Goal: Use online tool/utility: Utilize a website feature to perform a specific function

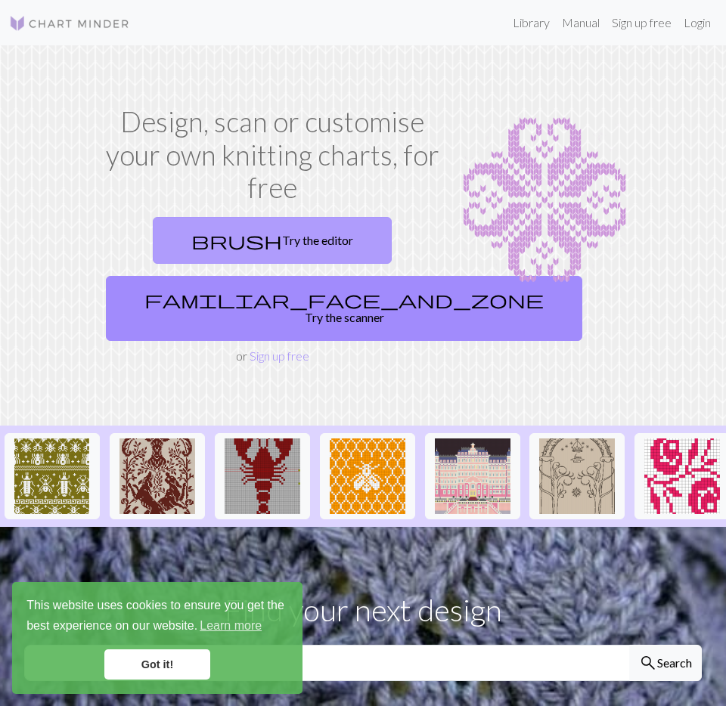
click at [269, 254] on link "brush Try the editor" at bounding box center [272, 240] width 239 height 47
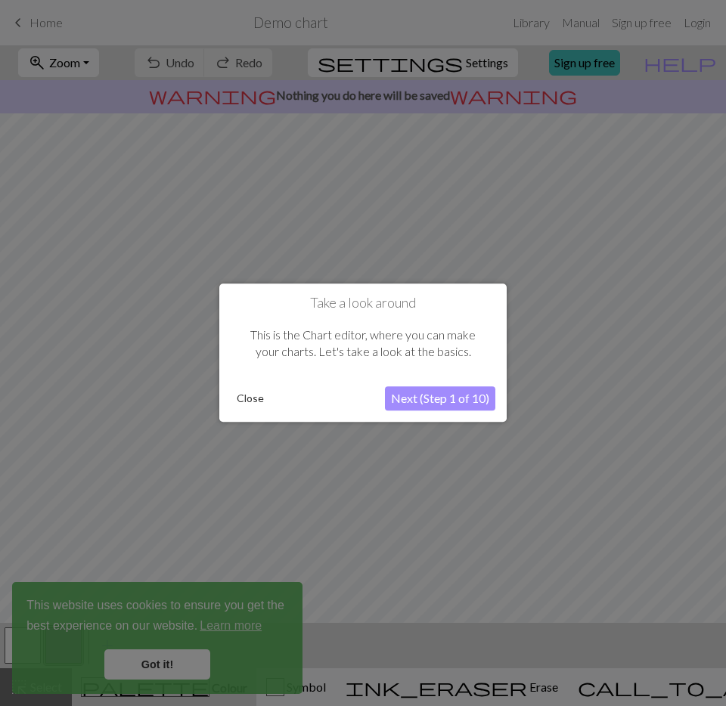
click at [415, 392] on button "Next (Step 1 of 10)" at bounding box center [440, 399] width 110 height 24
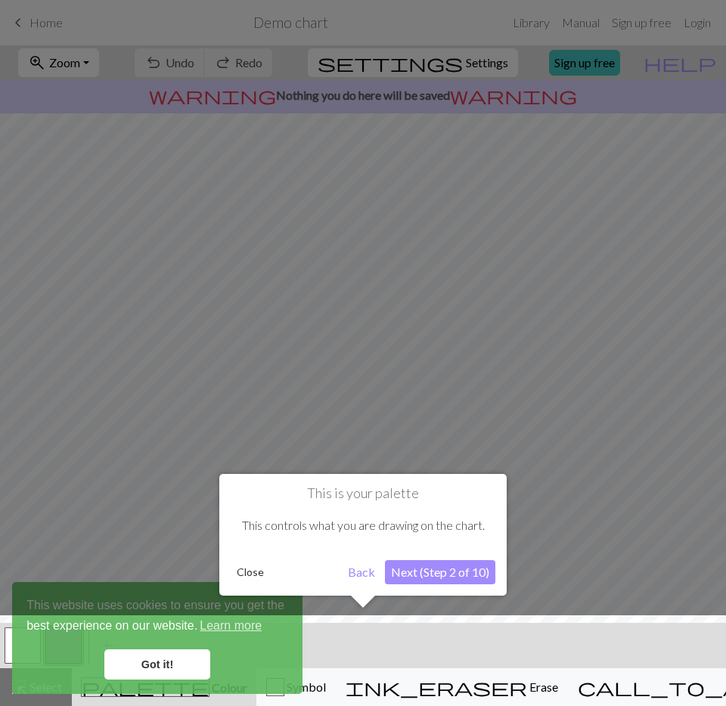
click at [426, 571] on button "Next (Step 2 of 10)" at bounding box center [440, 572] width 110 height 24
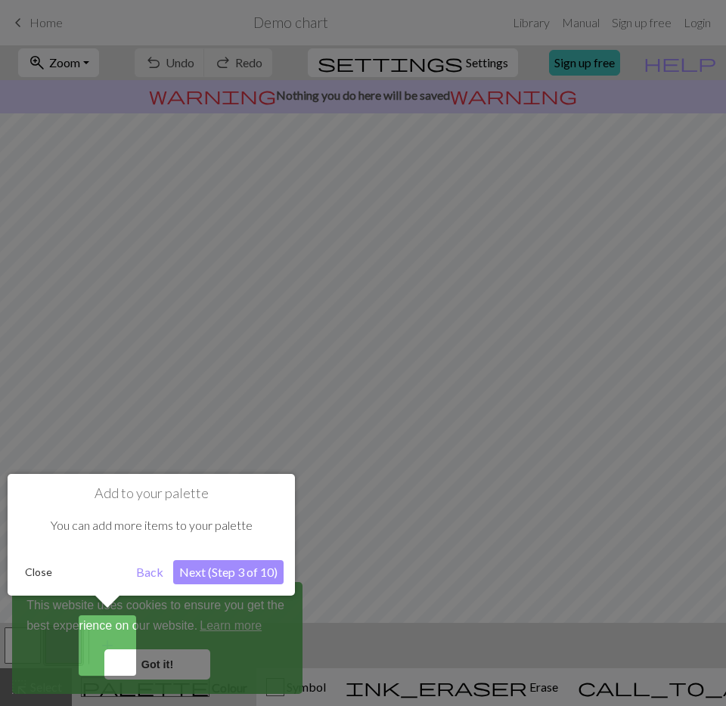
click at [231, 593] on div "Add to your palette You can add more items to your palette Close Back Next (Ste…" at bounding box center [151, 535] width 287 height 122
click at [233, 580] on button "Next (Step 3 of 10)" at bounding box center [228, 572] width 110 height 24
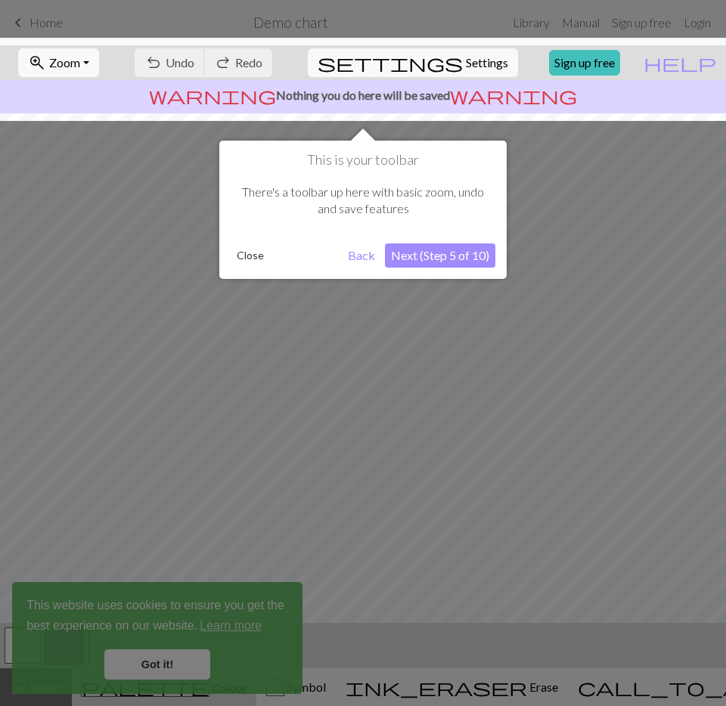
click at [163, 667] on div at bounding box center [363, 353] width 726 height 706
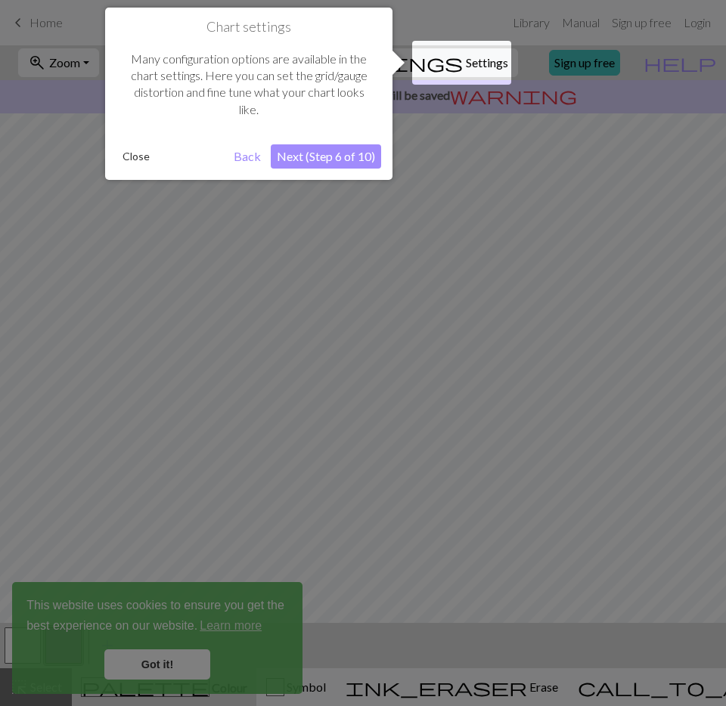
click at [511, 305] on div at bounding box center [363, 353] width 726 height 706
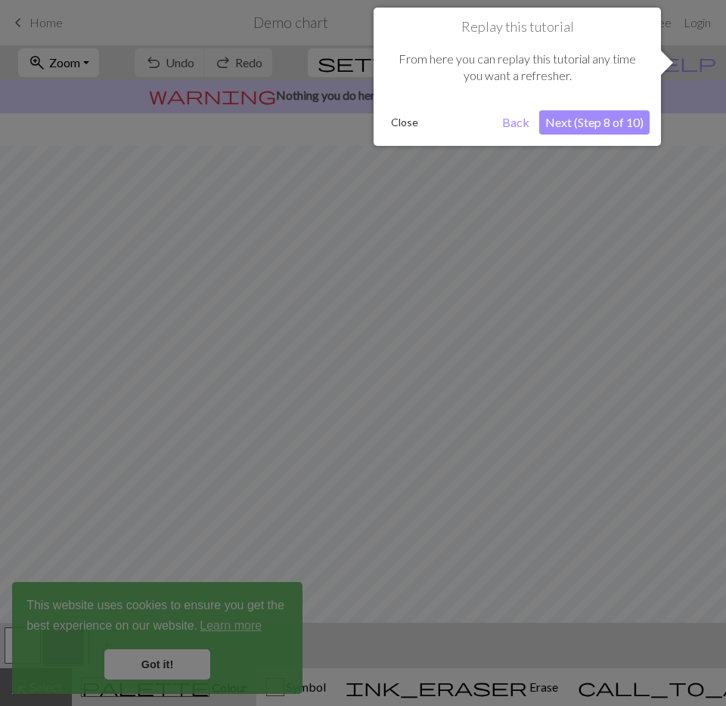
scroll to position [42, 0]
click at [361, 462] on div at bounding box center [363, 353] width 726 height 706
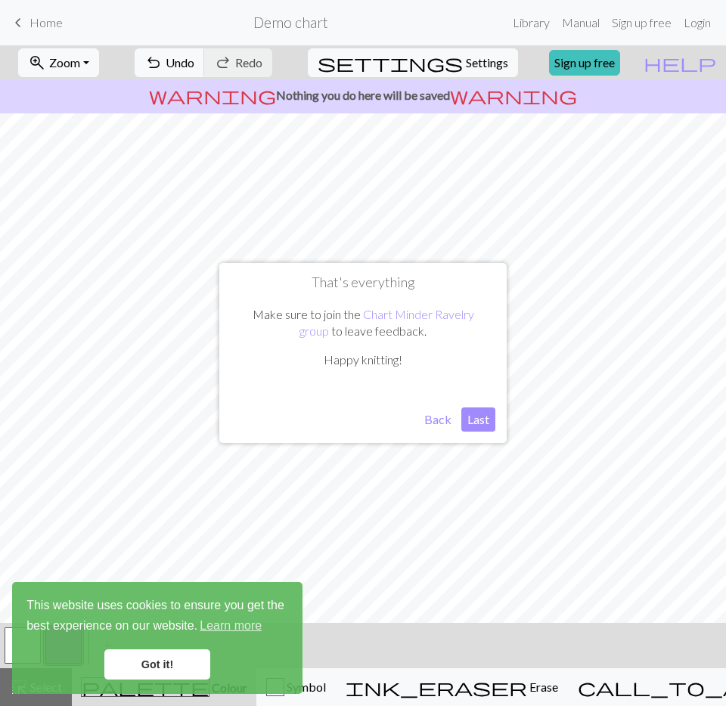
click at [445, 423] on button "Back" at bounding box center [437, 419] width 39 height 24
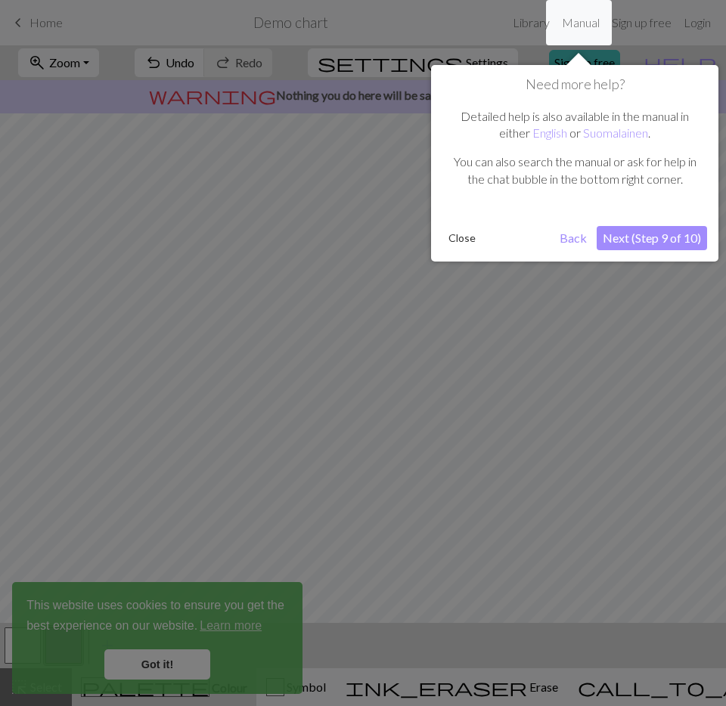
click at [185, 667] on div at bounding box center [363, 353] width 726 height 706
click at [184, 667] on link "Got it!" at bounding box center [157, 664] width 106 height 30
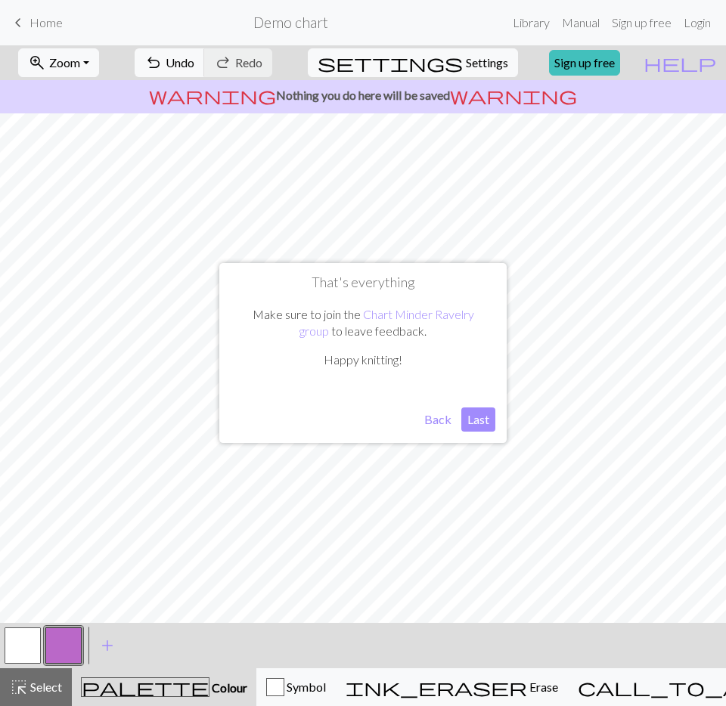
click at [184, 667] on link "Got it!" at bounding box center [157, 664] width 106 height 30
click at [475, 414] on button "Last" at bounding box center [478, 419] width 34 height 24
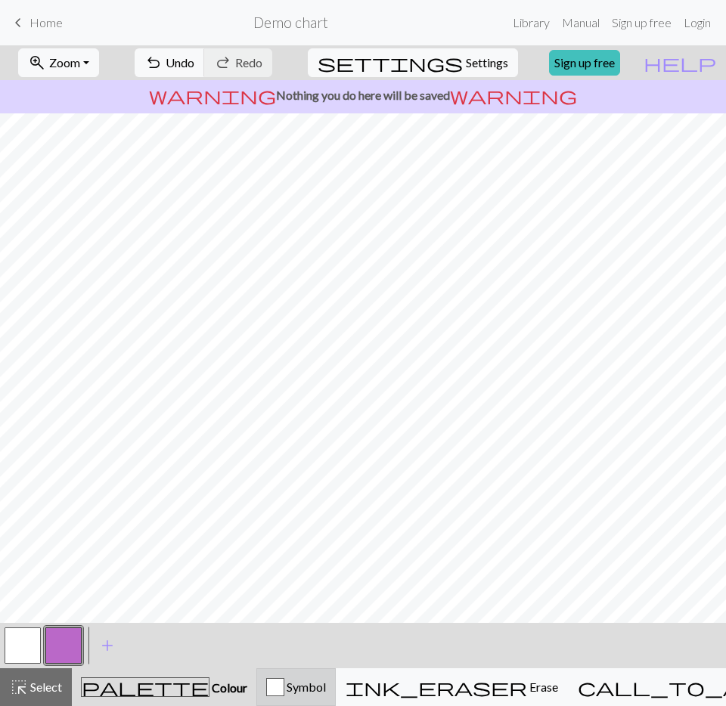
click at [284, 685] on div "button" at bounding box center [275, 687] width 18 height 18
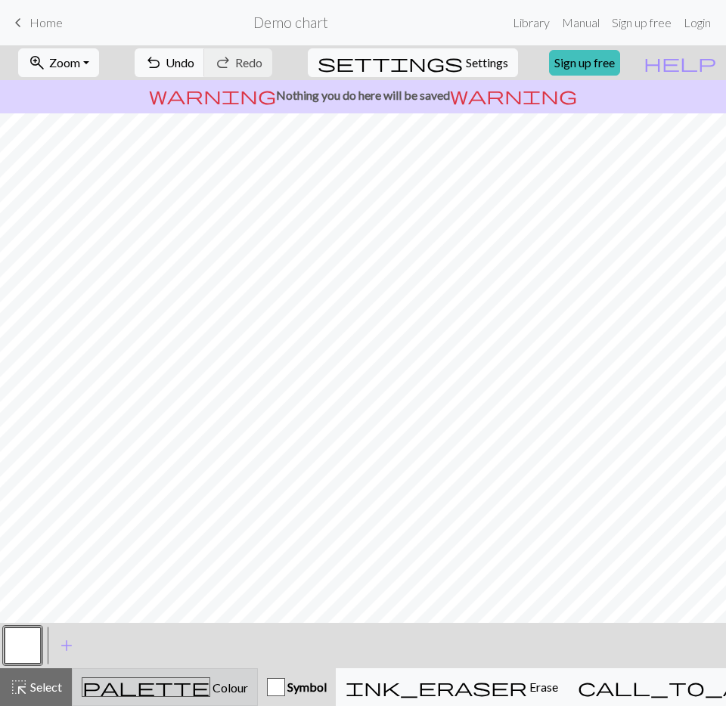
click at [184, 696] on div "palette Colour Colour" at bounding box center [165, 687] width 166 height 20
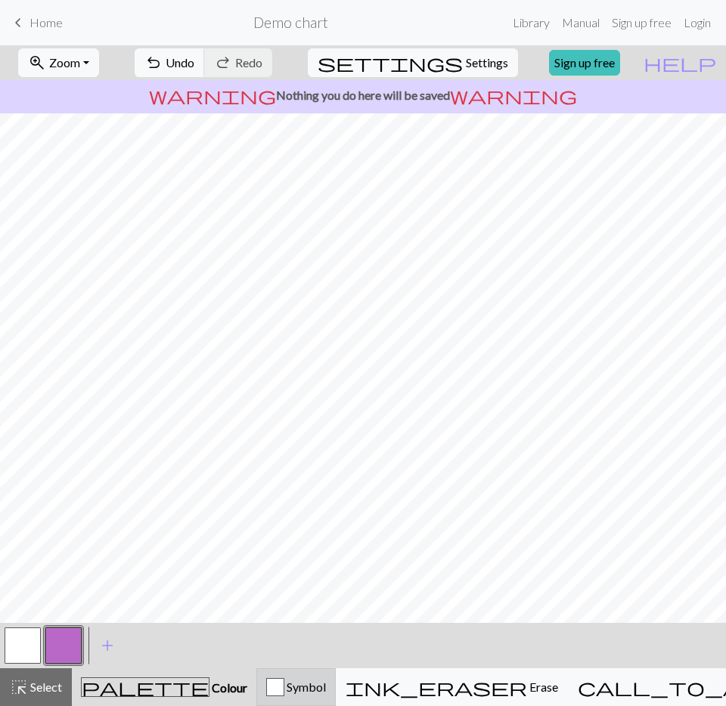
click at [276, 670] on button "Symbol" at bounding box center [295, 687] width 79 height 38
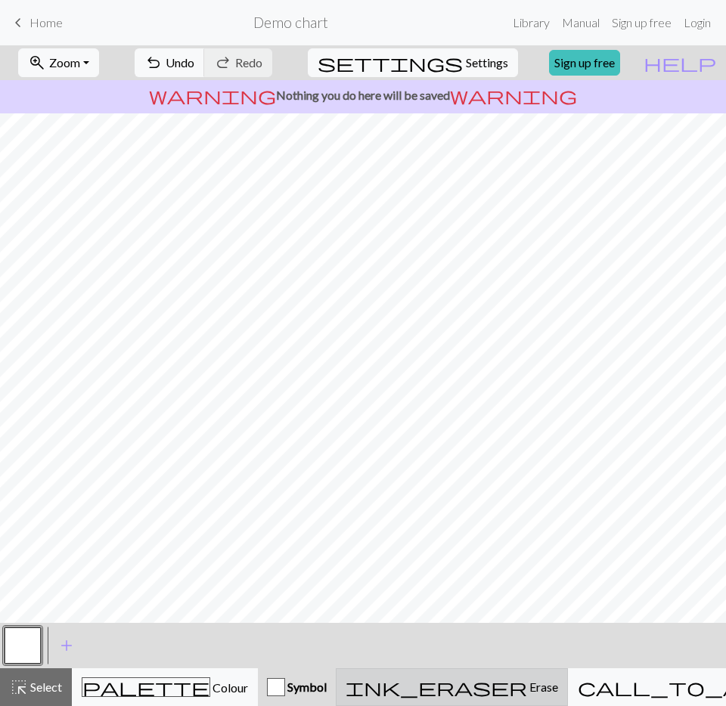
click at [455, 681] on span "ink_eraser" at bounding box center [435, 687] width 181 height 21
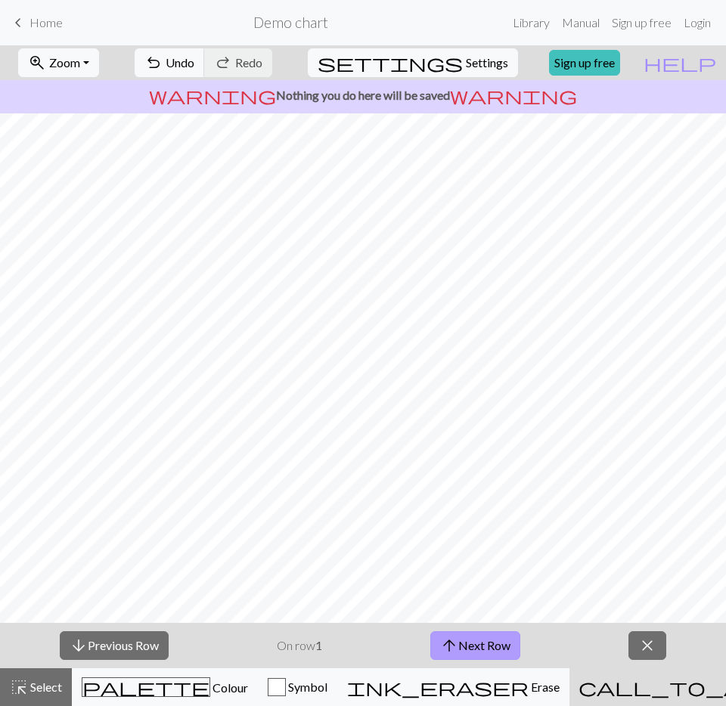
click at [490, 633] on button "arrow_upward Next Row" at bounding box center [475, 645] width 90 height 29
click at [488, 635] on button "arrow_upward Next Row" at bounding box center [475, 645] width 90 height 29
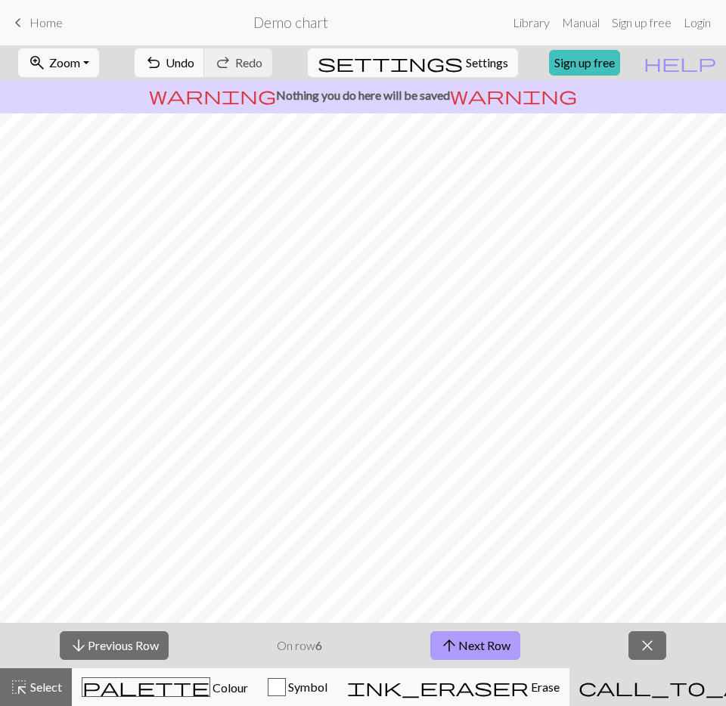
click at [488, 635] on button "arrow_upward Next Row" at bounding box center [475, 645] width 90 height 29
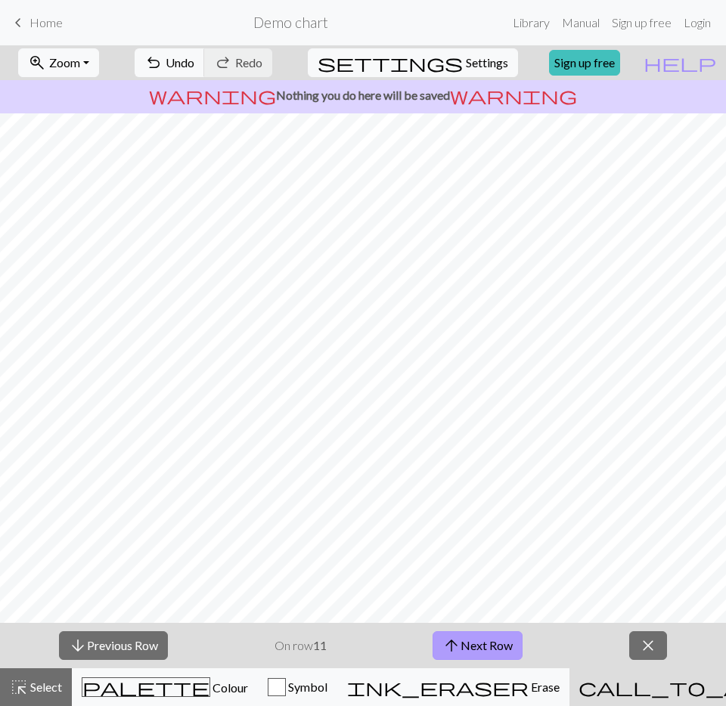
click at [488, 635] on button "arrow_upward Next Row" at bounding box center [477, 645] width 90 height 29
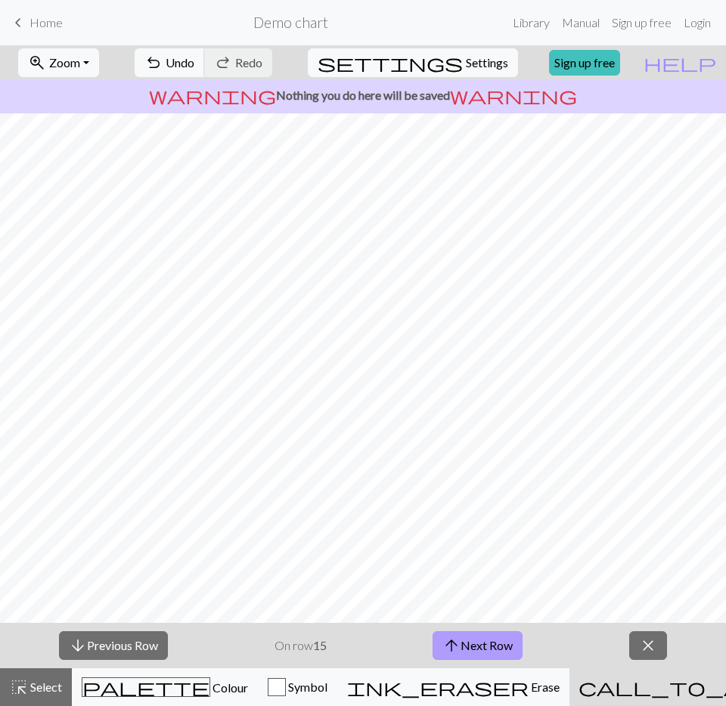
click at [488, 635] on button "arrow_upward Next Row" at bounding box center [477, 645] width 90 height 29
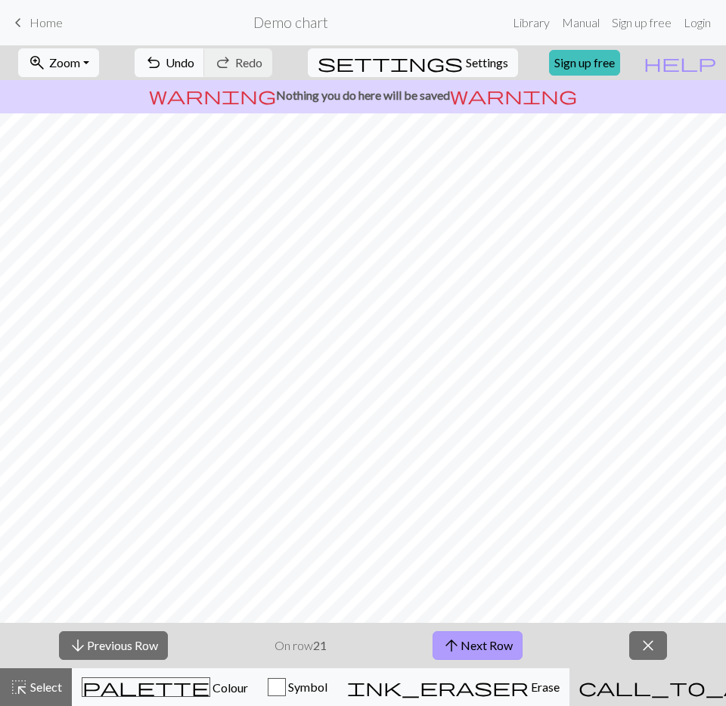
click at [488, 635] on button "arrow_upward Next Row" at bounding box center [477, 645] width 90 height 29
click at [488, 633] on button "arrow_upward Next Row" at bounding box center [477, 645] width 90 height 29
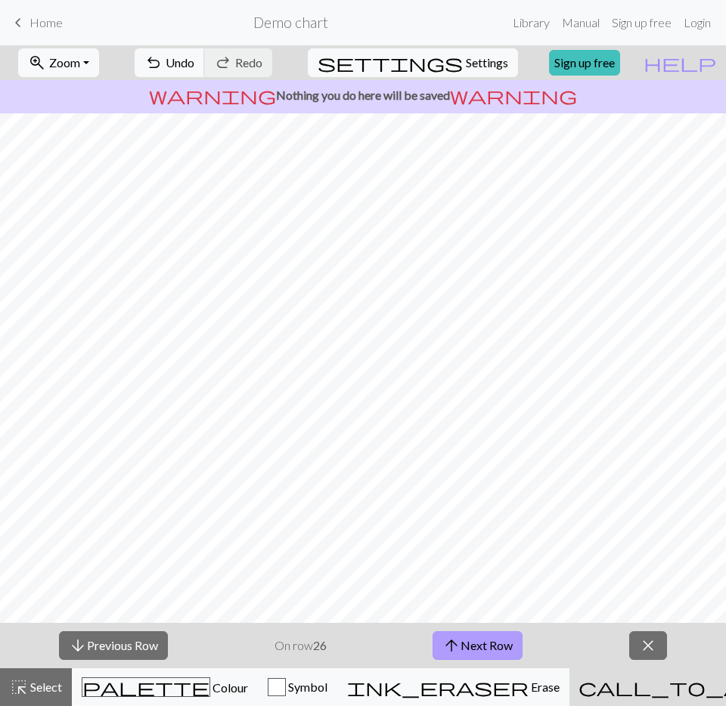
click at [488, 633] on button "arrow_upward Next Row" at bounding box center [477, 645] width 90 height 29
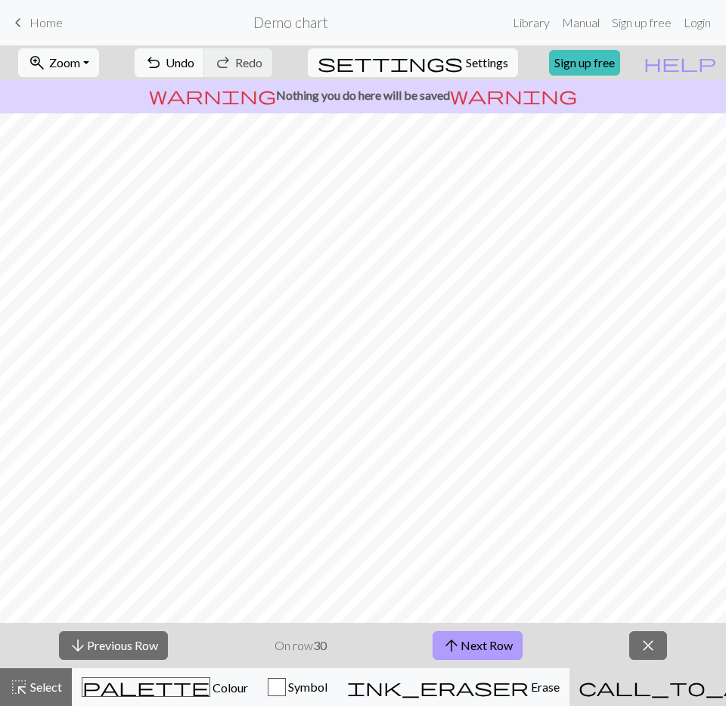
click at [488, 633] on button "arrow_upward Next Row" at bounding box center [477, 645] width 90 height 29
click at [20, 17] on span "keyboard_arrow_left" at bounding box center [18, 22] width 18 height 21
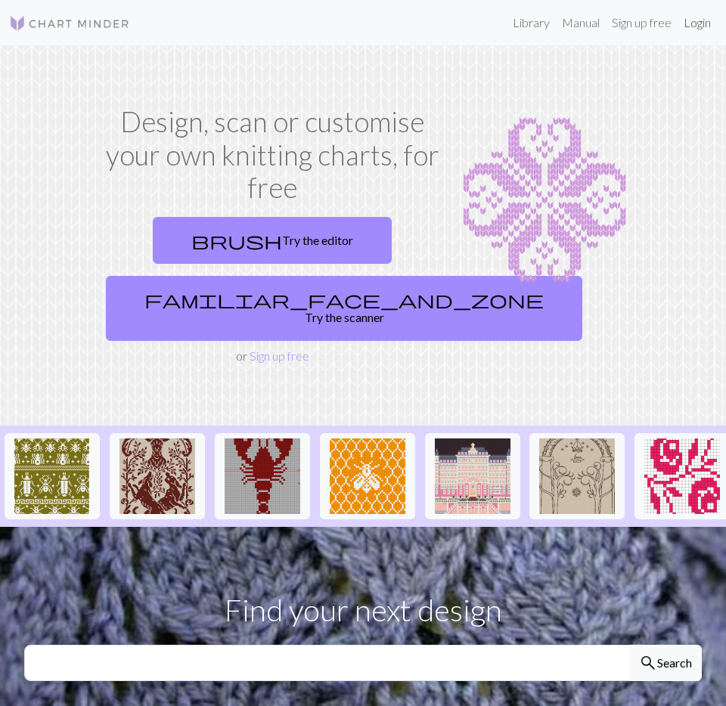
click at [691, 22] on link "Login" at bounding box center [696, 23] width 39 height 30
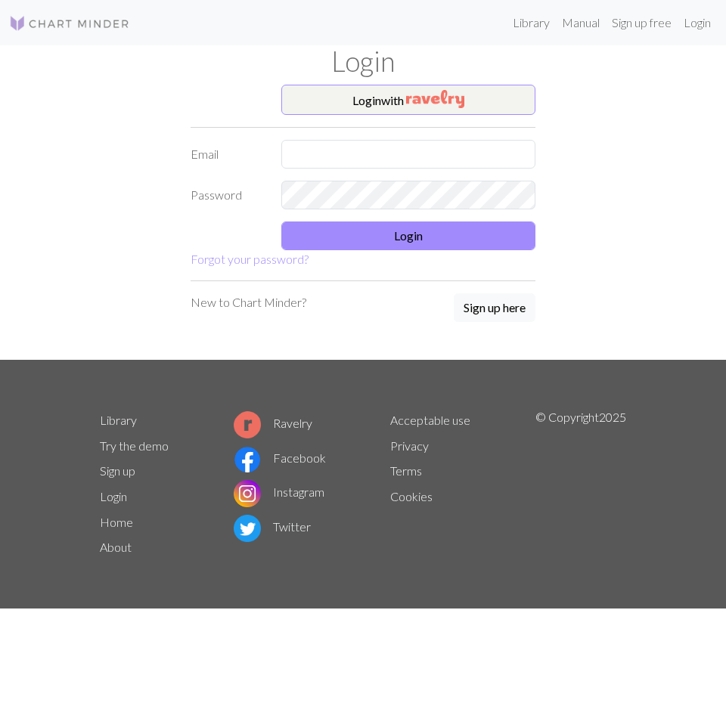
click at [89, 29] on img at bounding box center [69, 23] width 121 height 18
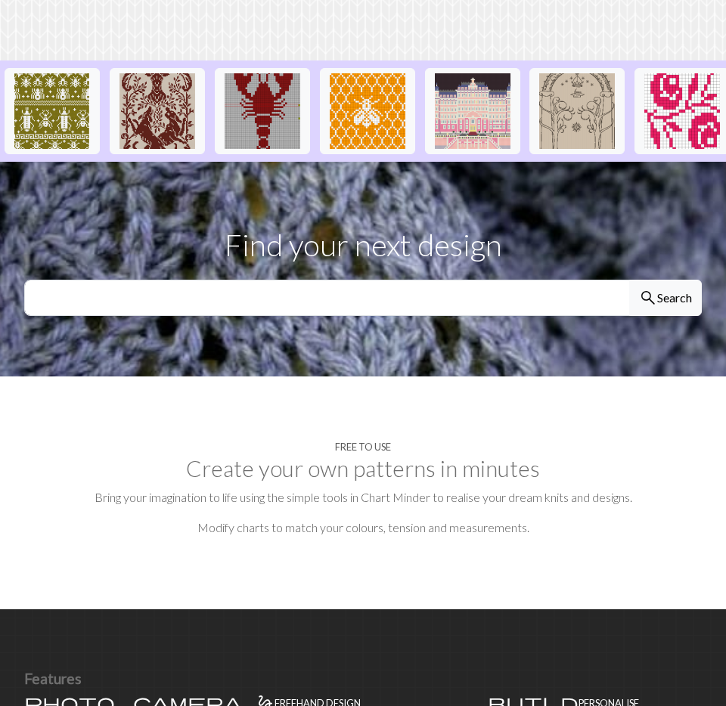
scroll to position [60, 0]
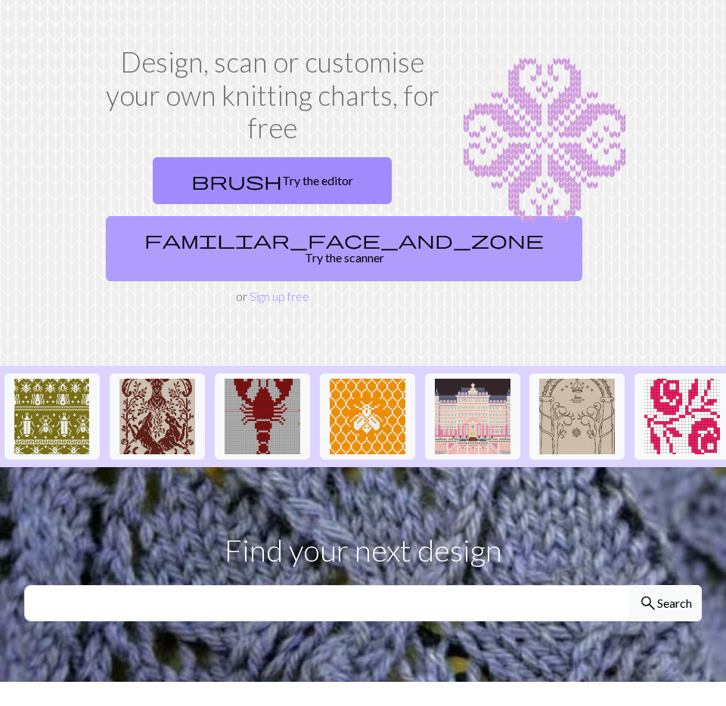
click at [305, 237] on link "familiar_face_and_zone Try the scanner" at bounding box center [344, 248] width 476 height 65
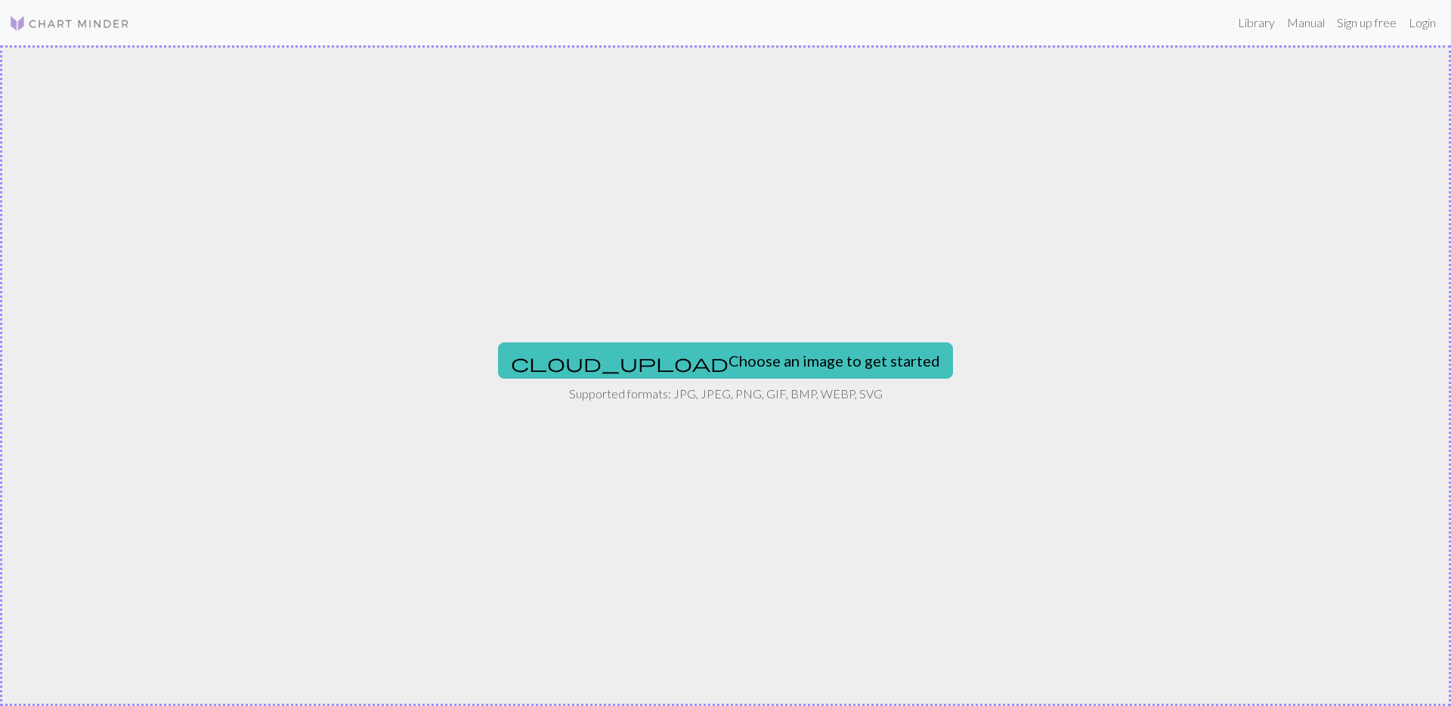
click at [725, 334] on div "cloud_upload Choose an image to get started Supported formats: JPG, JPEG, PNG, …" at bounding box center [725, 375] width 1451 height 661
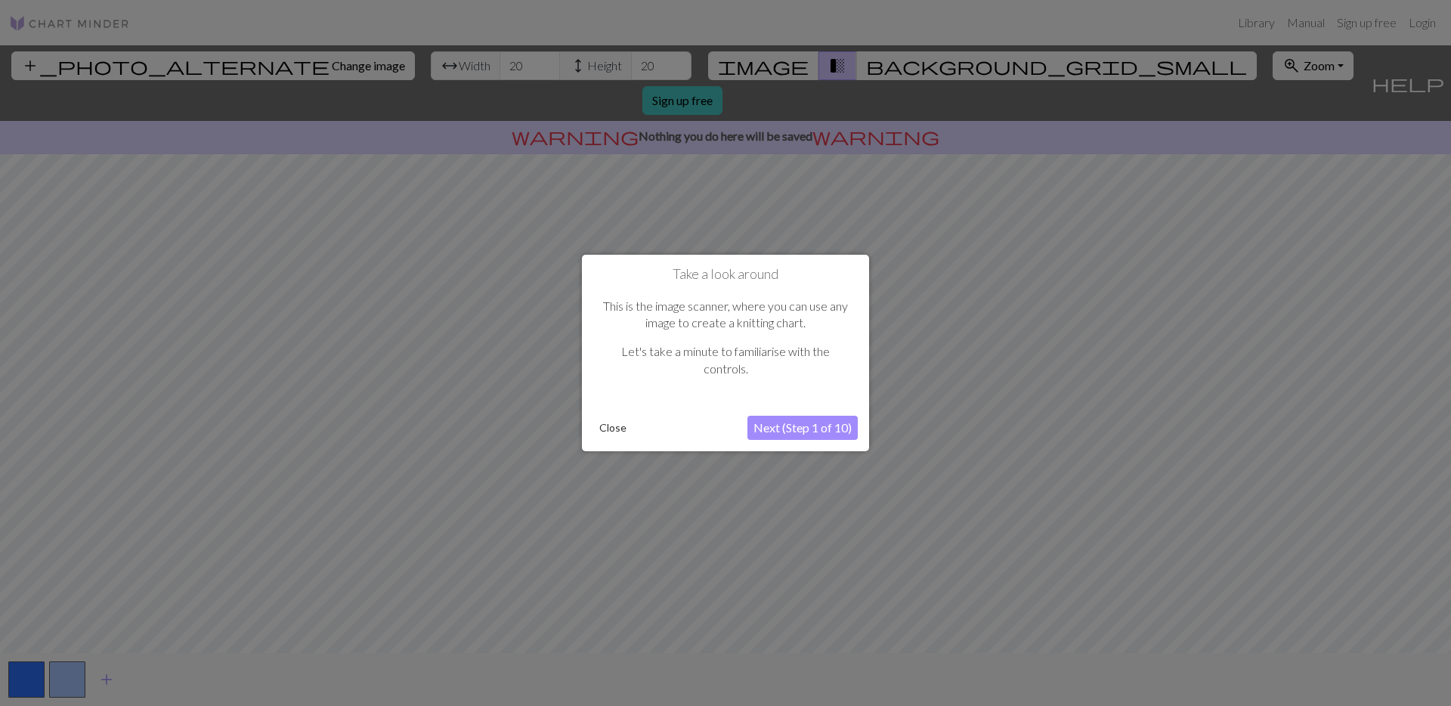
click at [624, 426] on button "Close" at bounding box center [612, 428] width 39 height 23
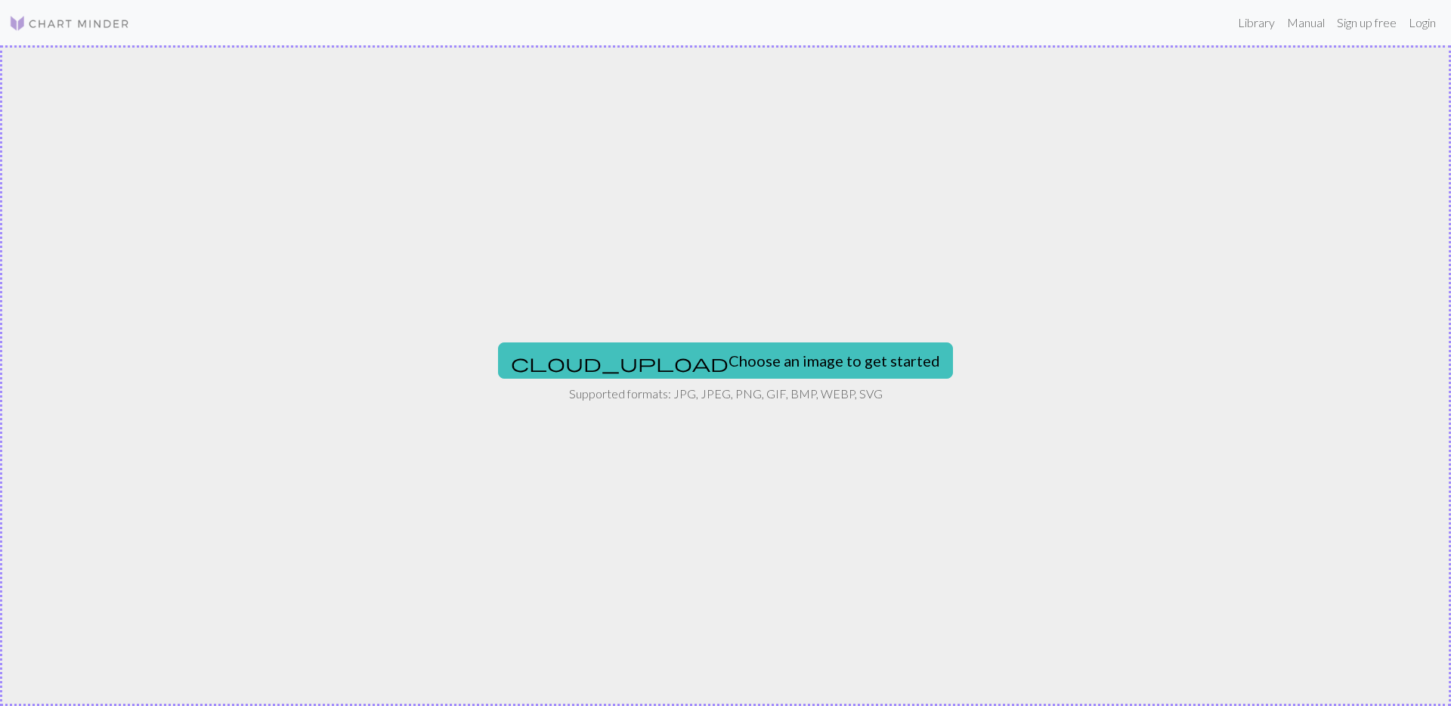
click at [689, 386] on p "Supported formats: JPG, JPEG, PNG, GIF, BMP, WEBP, SVG" at bounding box center [726, 394] width 314 height 18
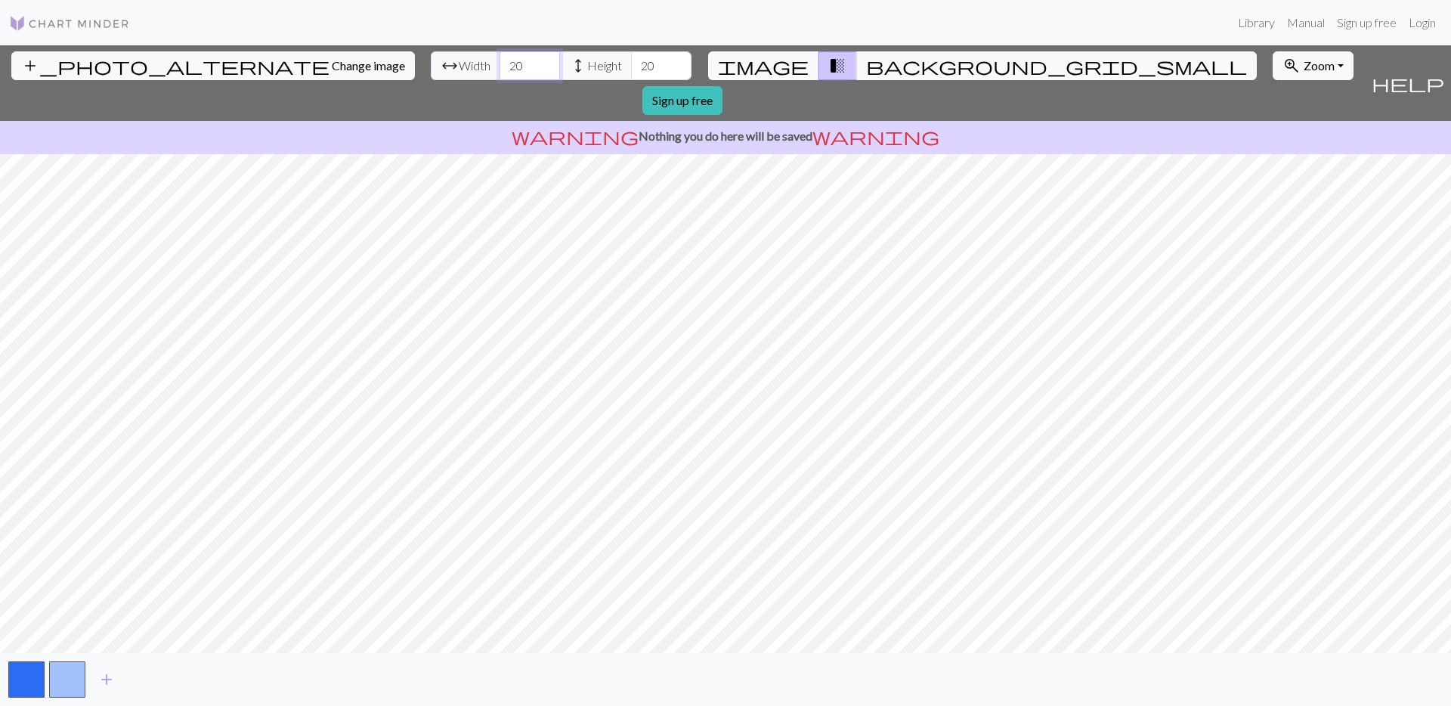
click at [500, 63] on input "20" at bounding box center [530, 65] width 60 height 29
click at [500, 63] on input "21" at bounding box center [530, 65] width 60 height 29
click at [500, 63] on input "22" at bounding box center [530, 65] width 60 height 29
click at [500, 63] on input "23" at bounding box center [530, 65] width 60 height 29
click at [500, 63] on input "24" at bounding box center [530, 65] width 60 height 29
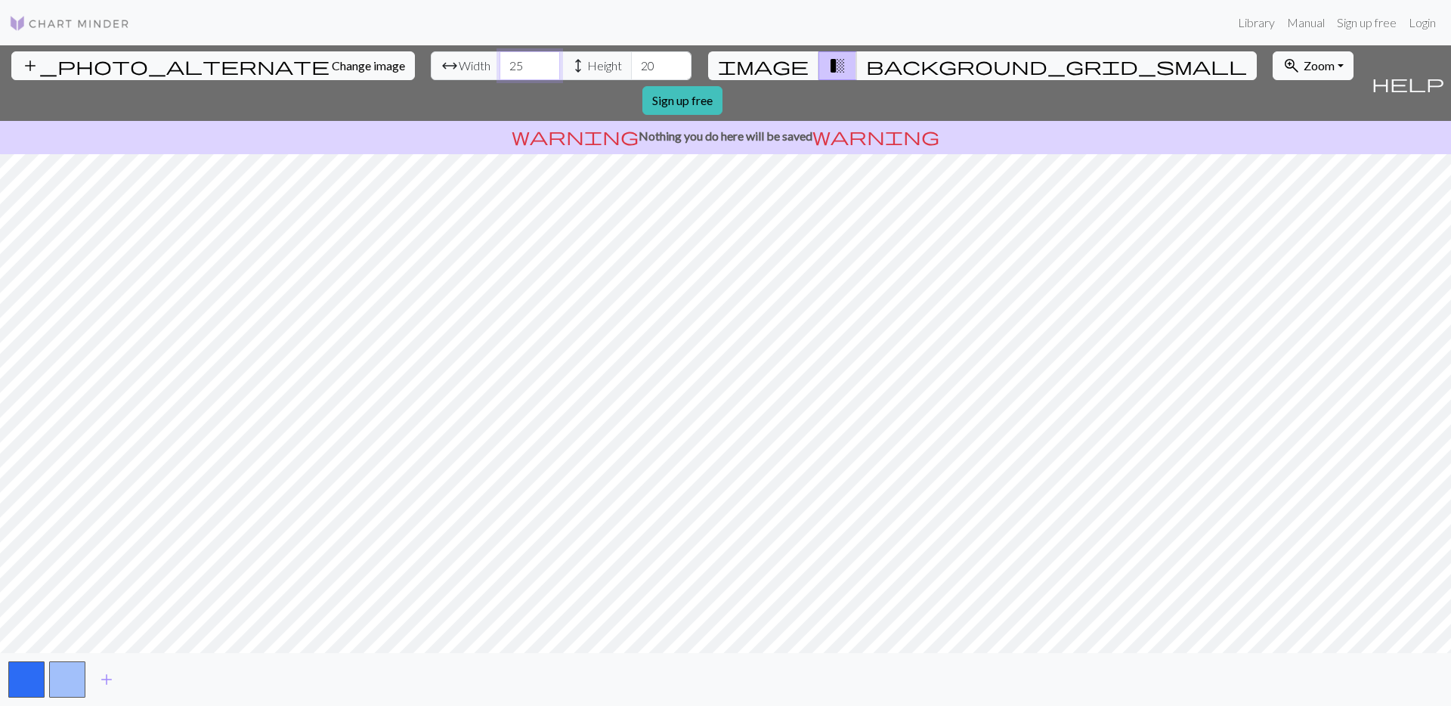
click at [500, 63] on input "25" at bounding box center [530, 65] width 60 height 29
click at [500, 63] on input "26" at bounding box center [530, 65] width 60 height 29
click at [500, 63] on input "27" at bounding box center [530, 65] width 60 height 29
click at [500, 63] on input "28" at bounding box center [530, 65] width 60 height 29
type input "29"
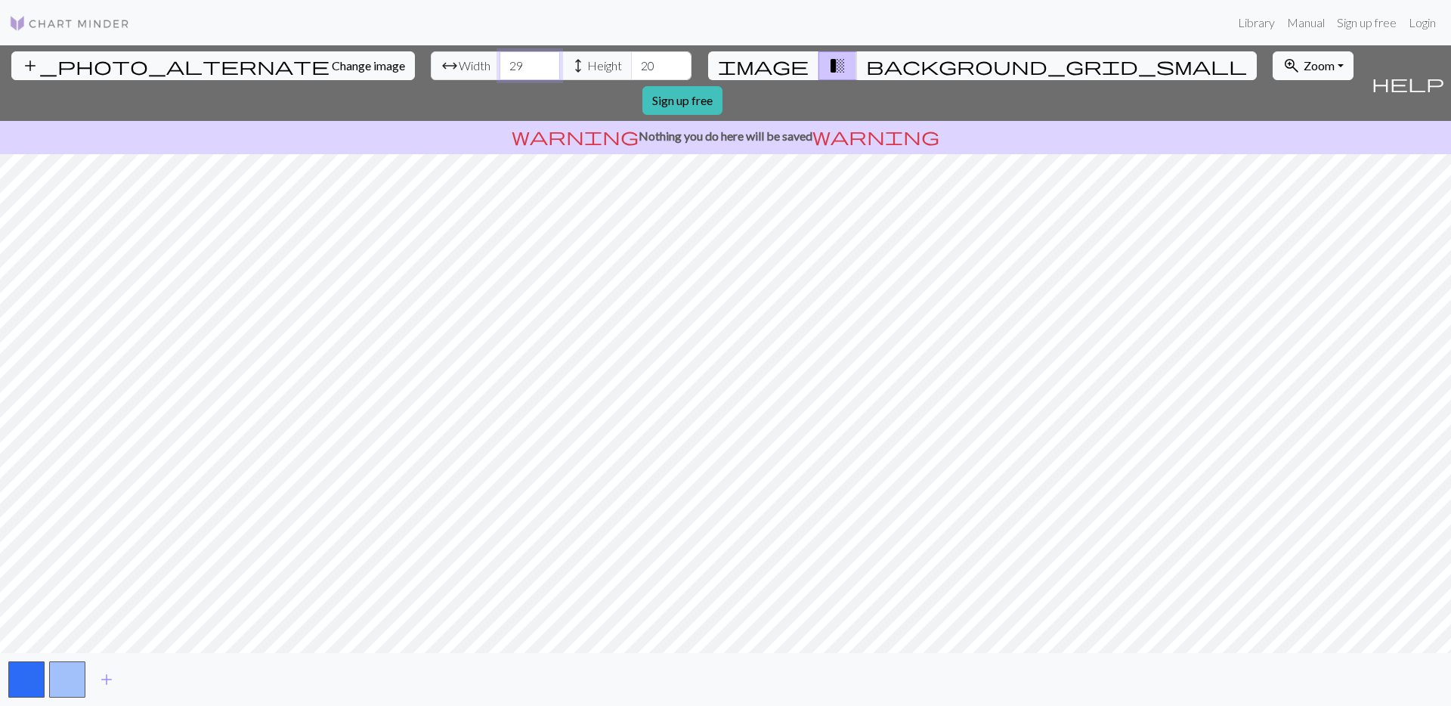
click at [500, 63] on input "29" at bounding box center [530, 65] width 60 height 29
click at [631, 63] on input "21" at bounding box center [661, 65] width 60 height 29
click at [631, 63] on input "22" at bounding box center [661, 65] width 60 height 29
click at [631, 63] on input "23" at bounding box center [661, 65] width 60 height 29
click at [631, 63] on input "24" at bounding box center [661, 65] width 60 height 29
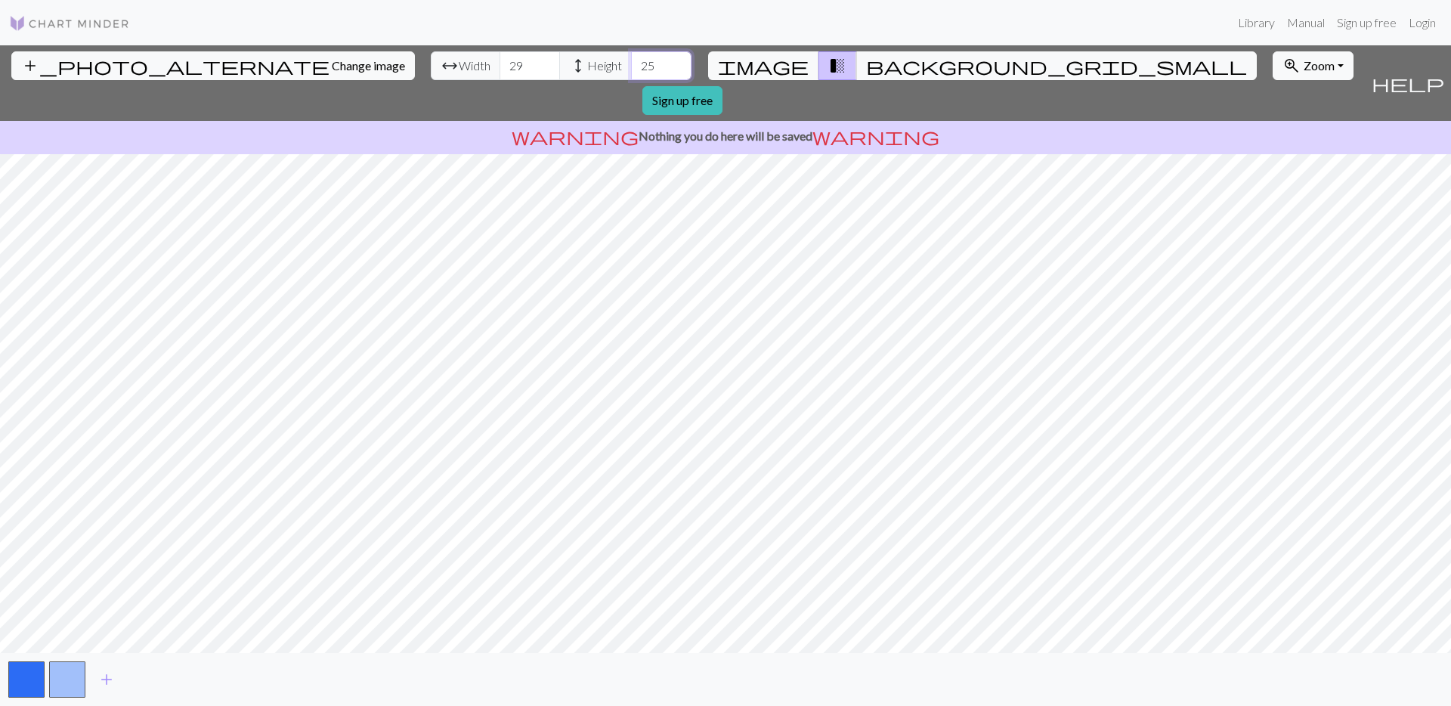
click at [631, 63] on input "25" at bounding box center [661, 65] width 60 height 29
click at [631, 63] on input "26" at bounding box center [661, 65] width 60 height 29
click at [631, 63] on input "27" at bounding box center [661, 65] width 60 height 29
click at [631, 63] on input "28" at bounding box center [661, 65] width 60 height 29
click at [631, 63] on input "29" at bounding box center [661, 65] width 60 height 29
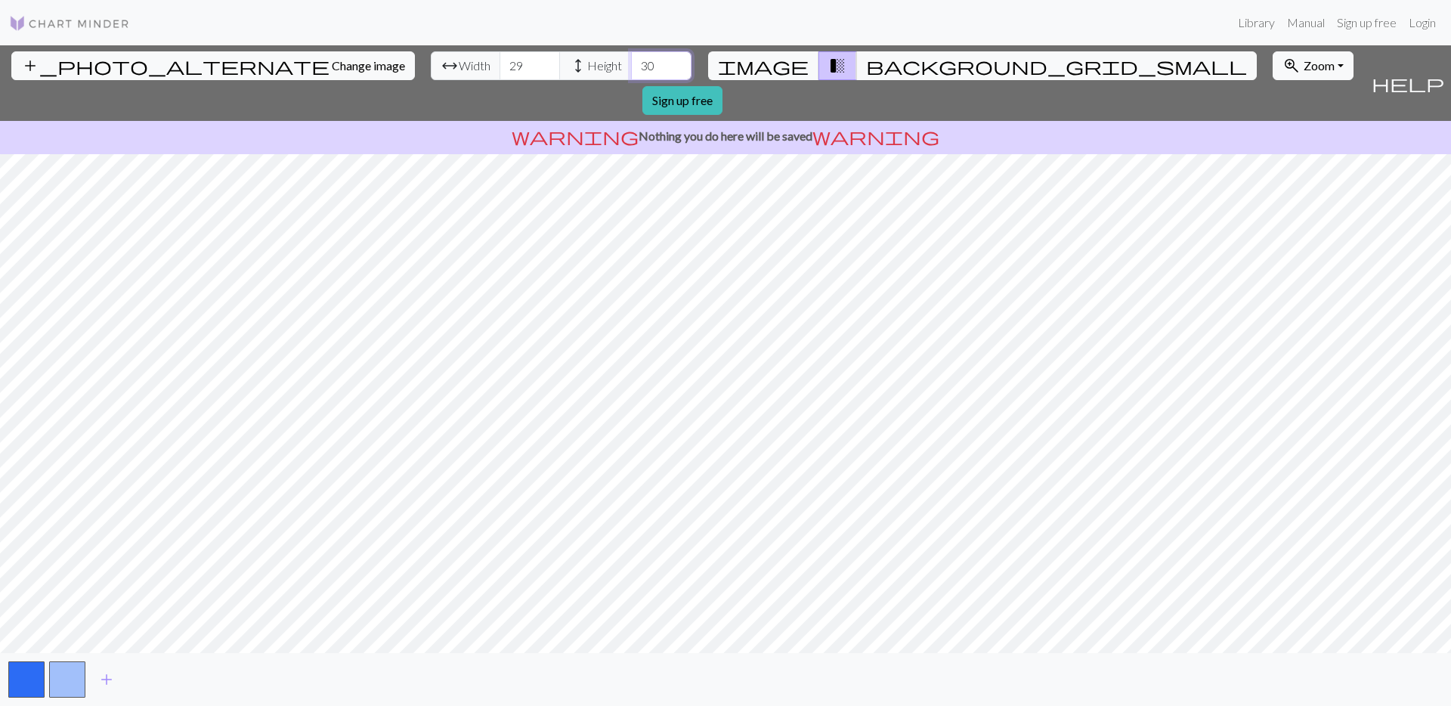
click at [631, 63] on input "30" at bounding box center [661, 65] width 60 height 29
click at [631, 63] on input "31" at bounding box center [661, 65] width 60 height 29
click at [631, 63] on input "32" at bounding box center [661, 65] width 60 height 29
type input "33"
click at [631, 63] on input "33" at bounding box center [661, 65] width 60 height 29
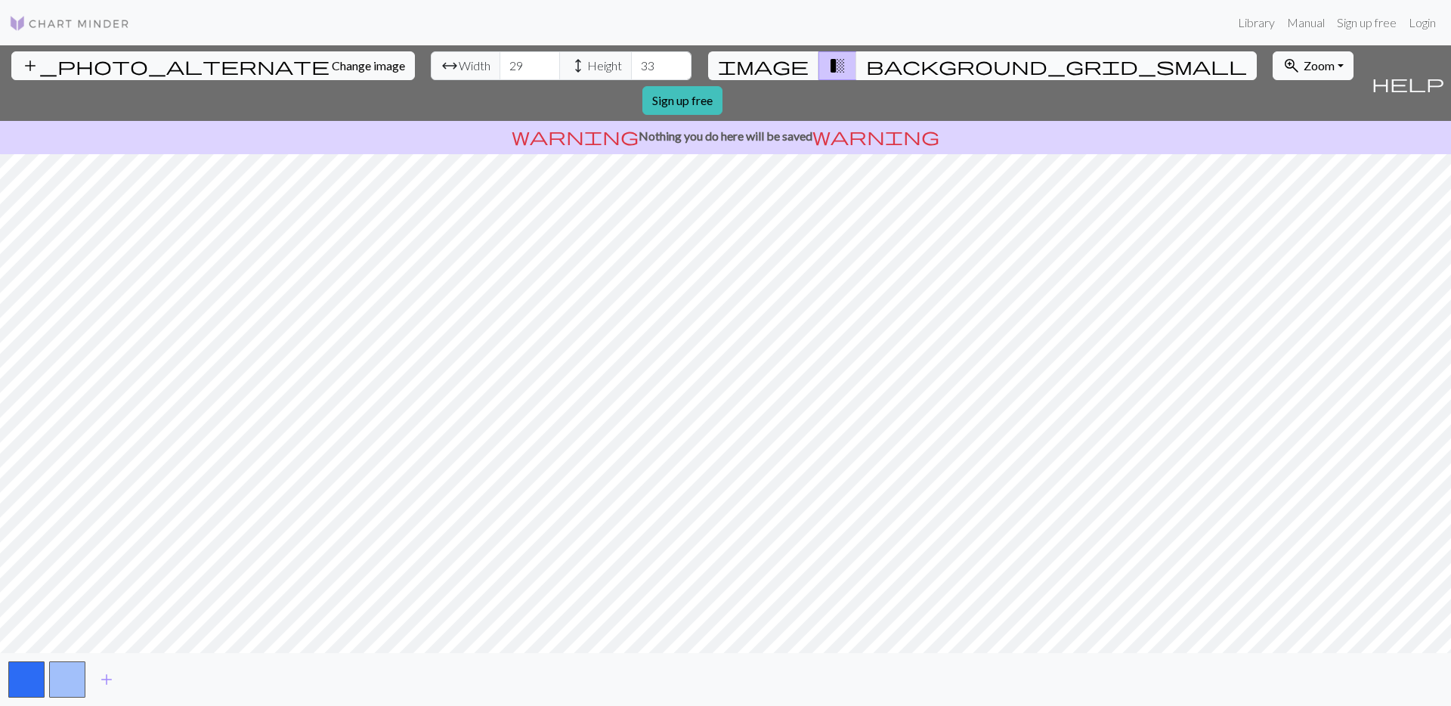
click at [866, 65] on span "background_grid_small" at bounding box center [1056, 65] width 381 height 21
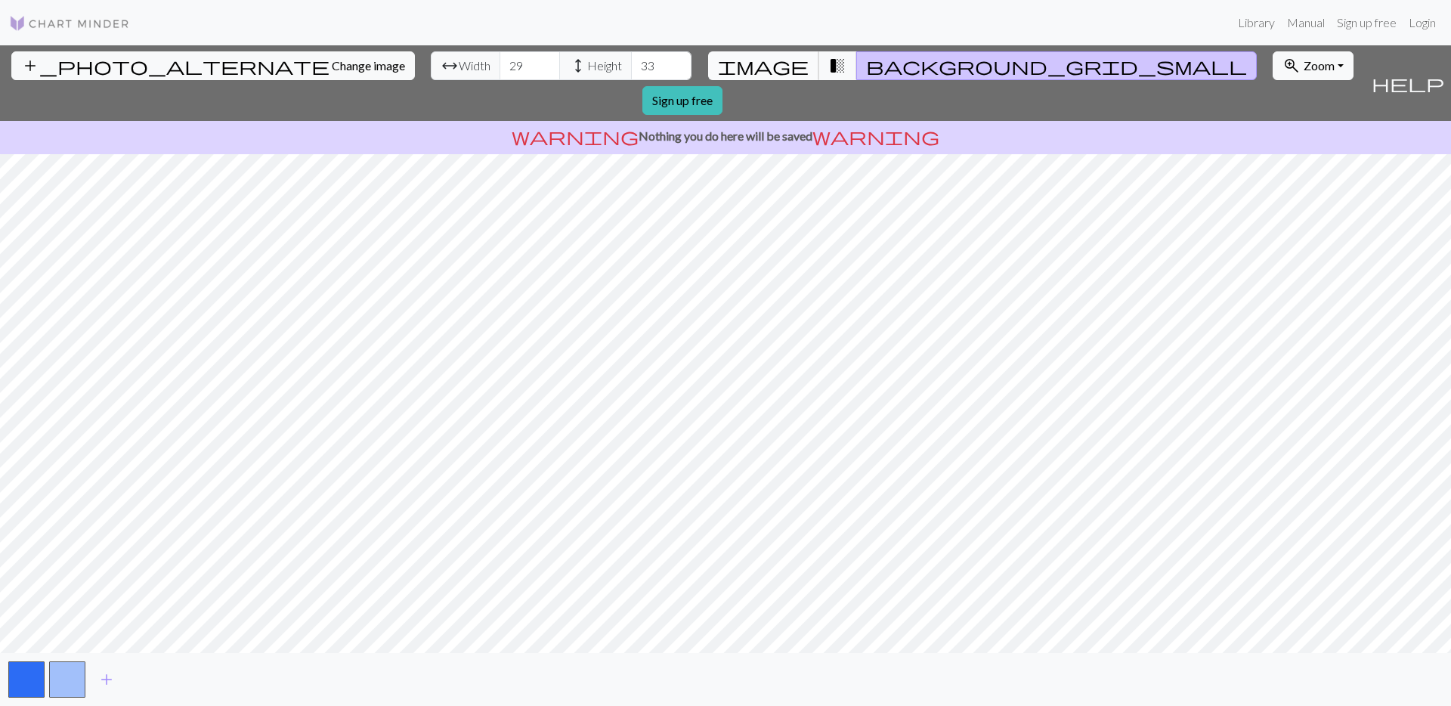
click at [788, 60] on button "image" at bounding box center [763, 65] width 111 height 29
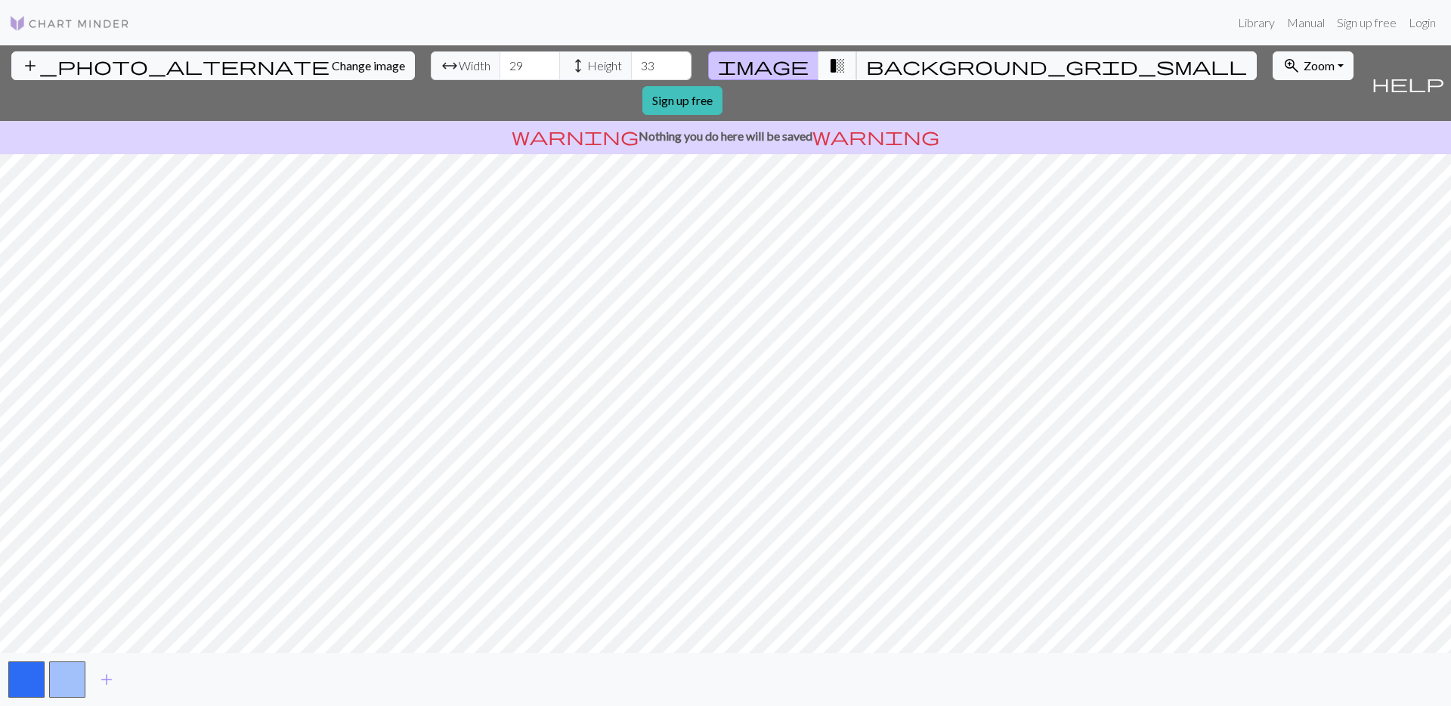
click at [828, 63] on span "transition_fade" at bounding box center [837, 65] width 18 height 21
click at [866, 64] on span "background_grid_small" at bounding box center [1056, 65] width 381 height 21
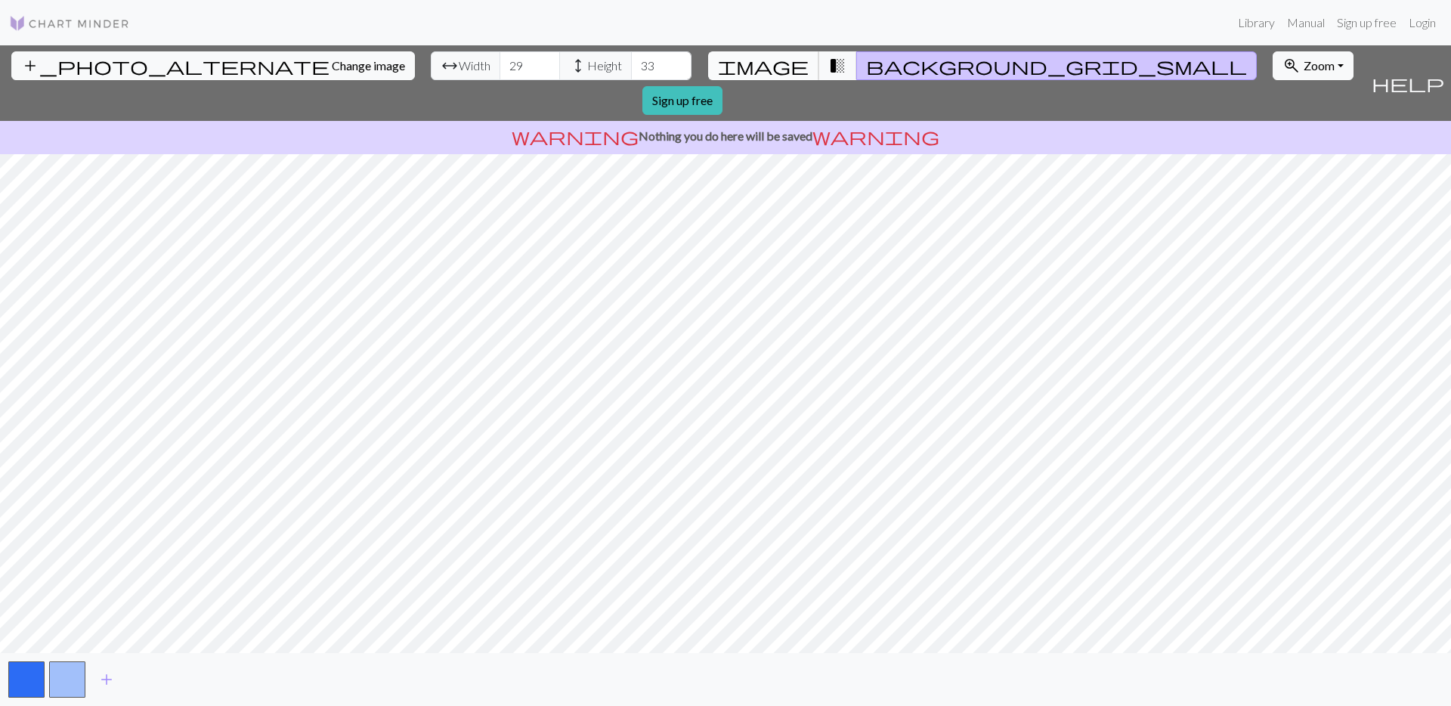
click at [787, 63] on span "image" at bounding box center [763, 65] width 91 height 21
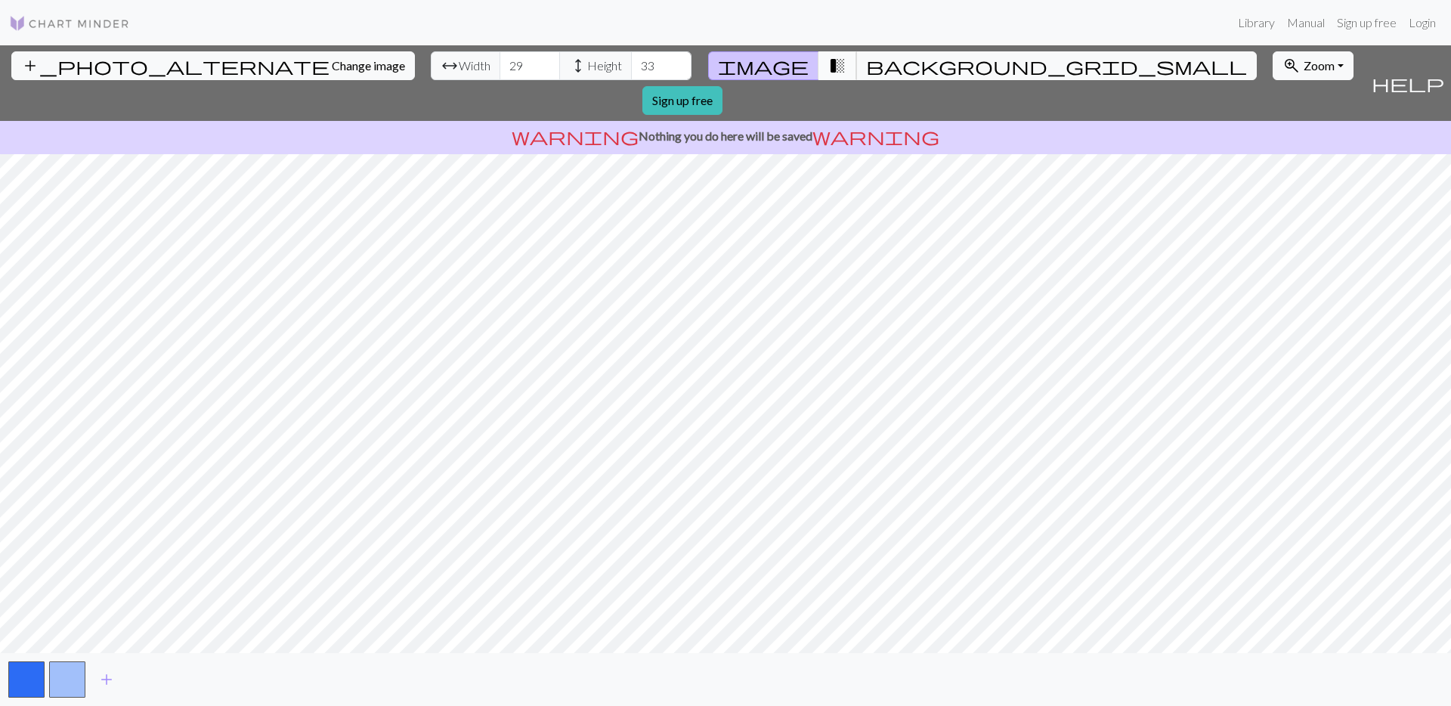
click at [835, 62] on button "transition_fade" at bounding box center [838, 65] width 39 height 29
click at [866, 64] on span "background_grid_small" at bounding box center [1056, 65] width 381 height 21
